Goal: Complete application form: Complete application form

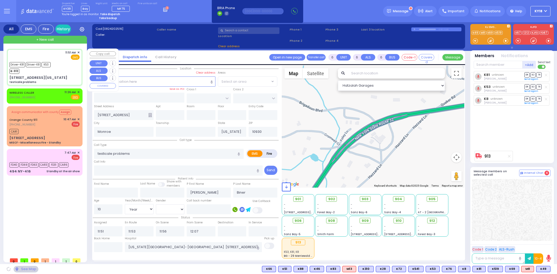
select select "Year"
select select "[DEMOGRAPHIC_DATA]"
type input "ROANOKE DR"
type input "ARLINGTON DR"
type input "[STREET_ADDRESS][US_STATE]"
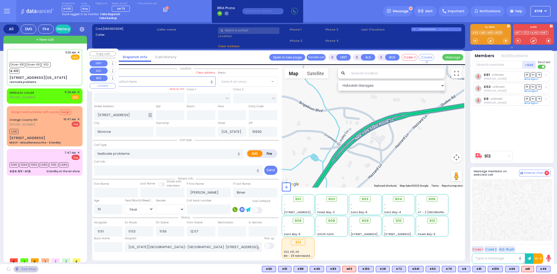
type input "10950"
select select "[GEOGRAPHIC_DATA]"
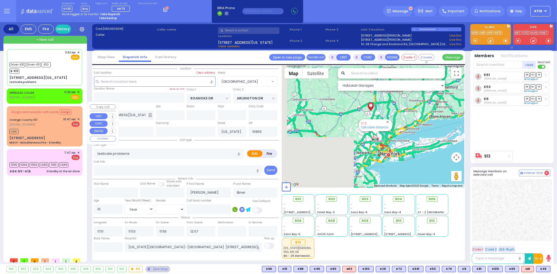
click at [42, 128] on div "CAR1" at bounding box center [44, 131] width 70 height 7
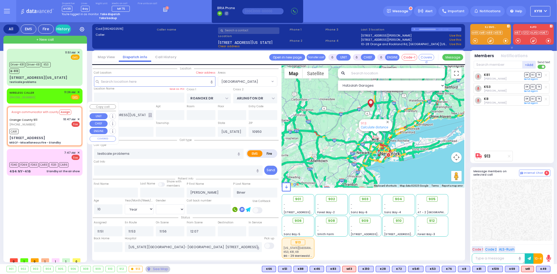
select select
type input "MISCF - Miscellaneous Fire - Standby"
radio input "false"
radio input "true"
type input "Nature: : MISCF - Miscellaneous Fire - Standby Address: : [STREET_ADDRESS]: : […"
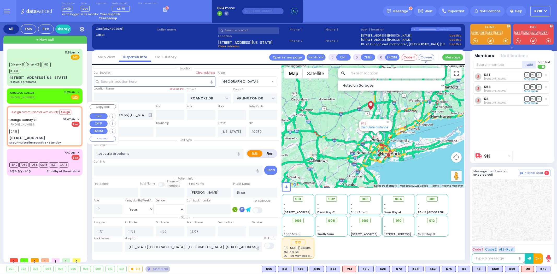
select select
type input "10:47"
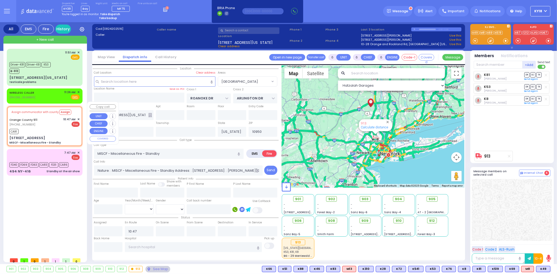
select select "Hatzalah Garages"
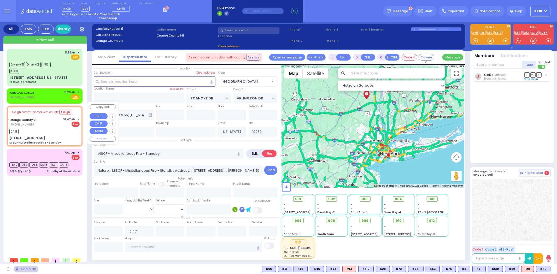
type input "[STREET_ADDRESS]"
type input "12549"
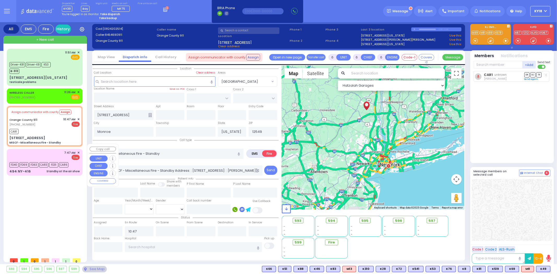
click at [41, 151] on div "7:47 AM ✕ Fire" at bounding box center [44, 156] width 70 height 10
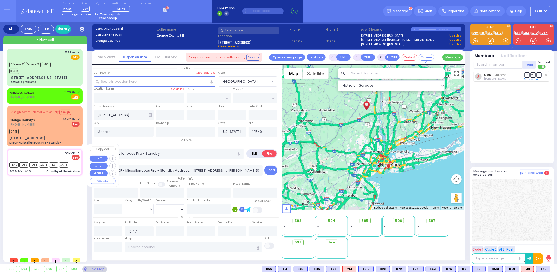
type input "2"
type input "1"
select select
type input "Standby at the air show"
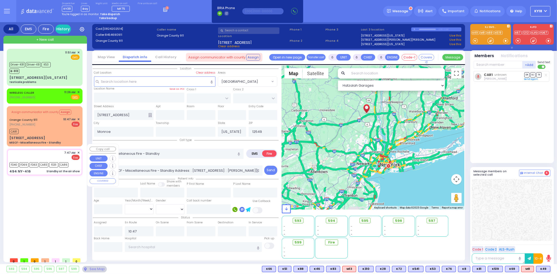
radio input "true"
select select
type input "07:47"
type input "07:49"
type input "08:30"
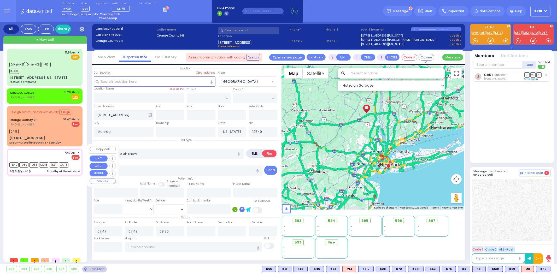
select select "Hatzalah Garages"
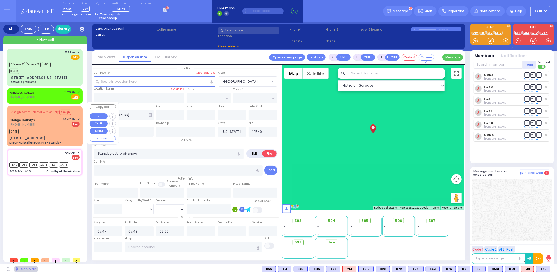
type input "CANNING RD"
type input "494 NY-416"
type input "[PERSON_NAME]"
